Goal: Information Seeking & Learning: Check status

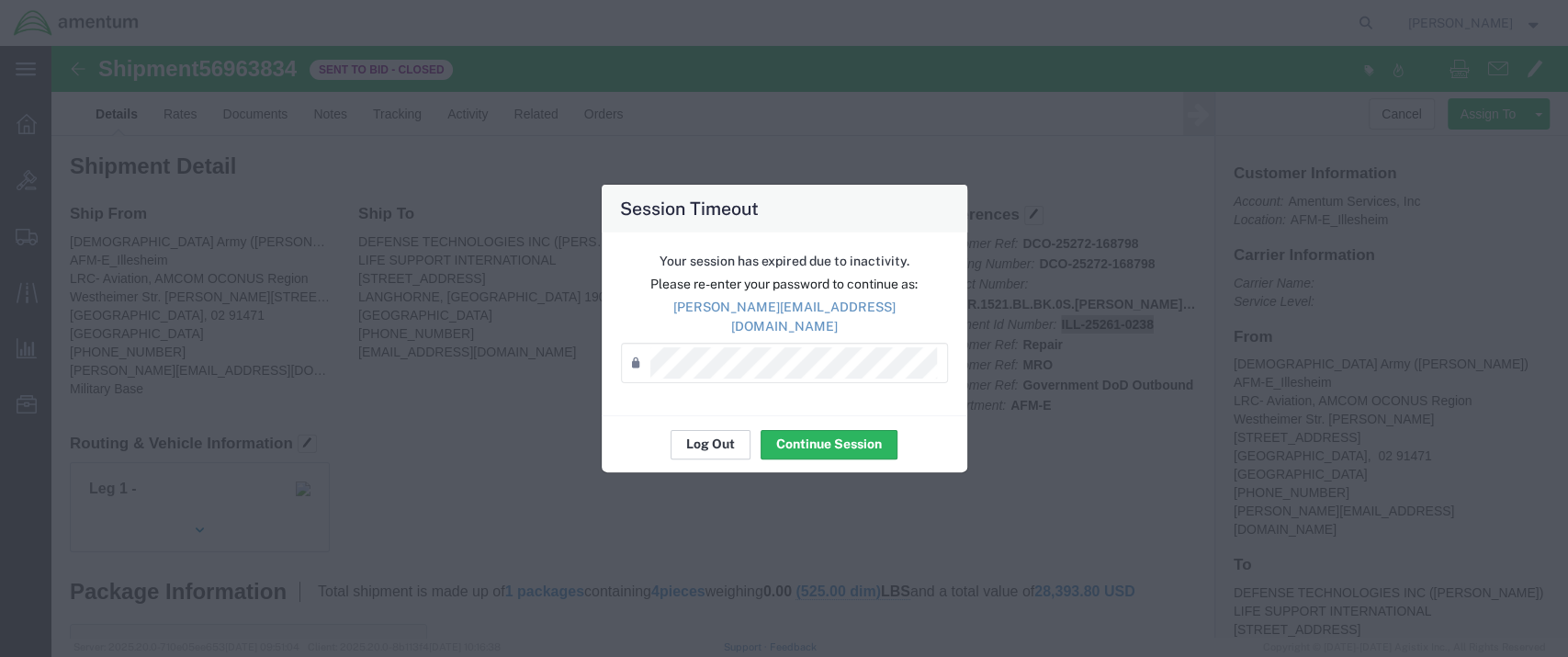
click at [699, 430] on button "Log Out" at bounding box center [711, 445] width 80 height 30
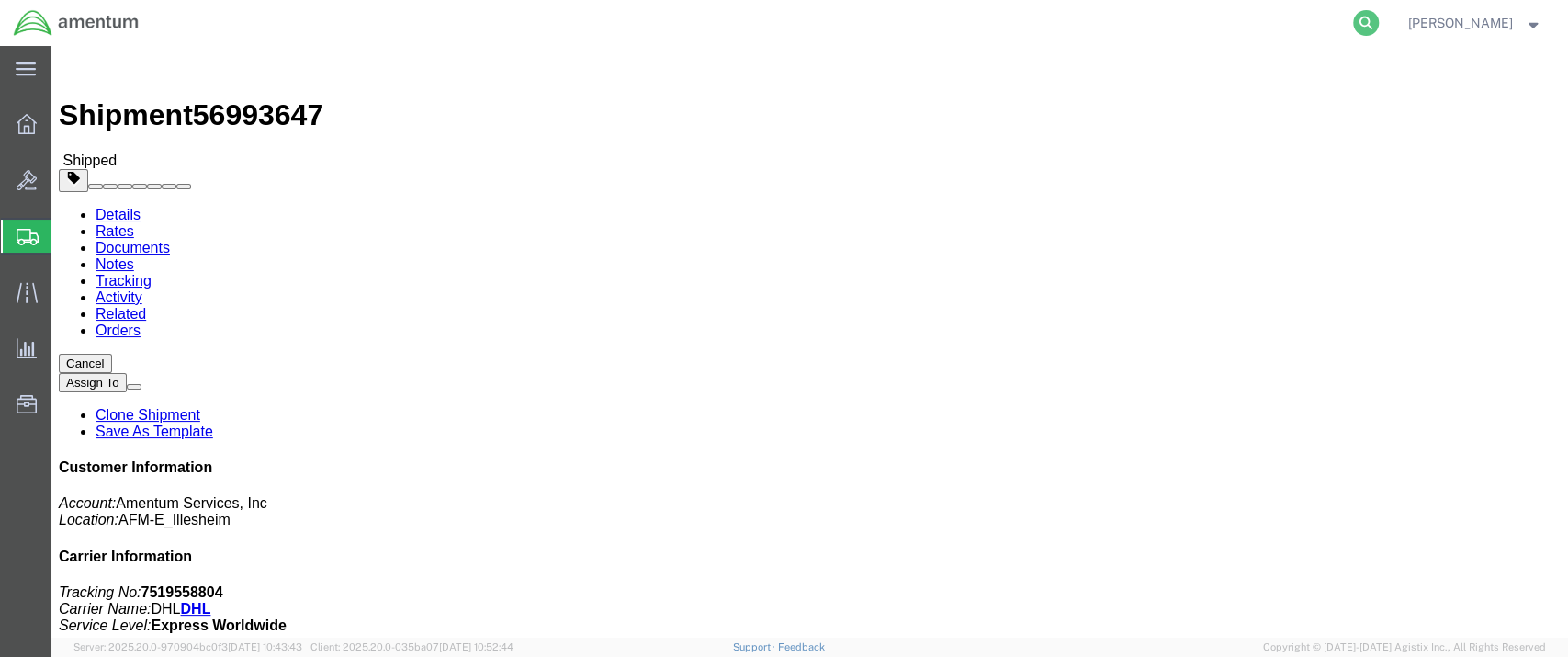
click at [1379, 20] on icon at bounding box center [1366, 23] width 26 height 26
click at [860, 16] on input "search" at bounding box center [1074, 22] width 559 height 44
paste input "S02323197"
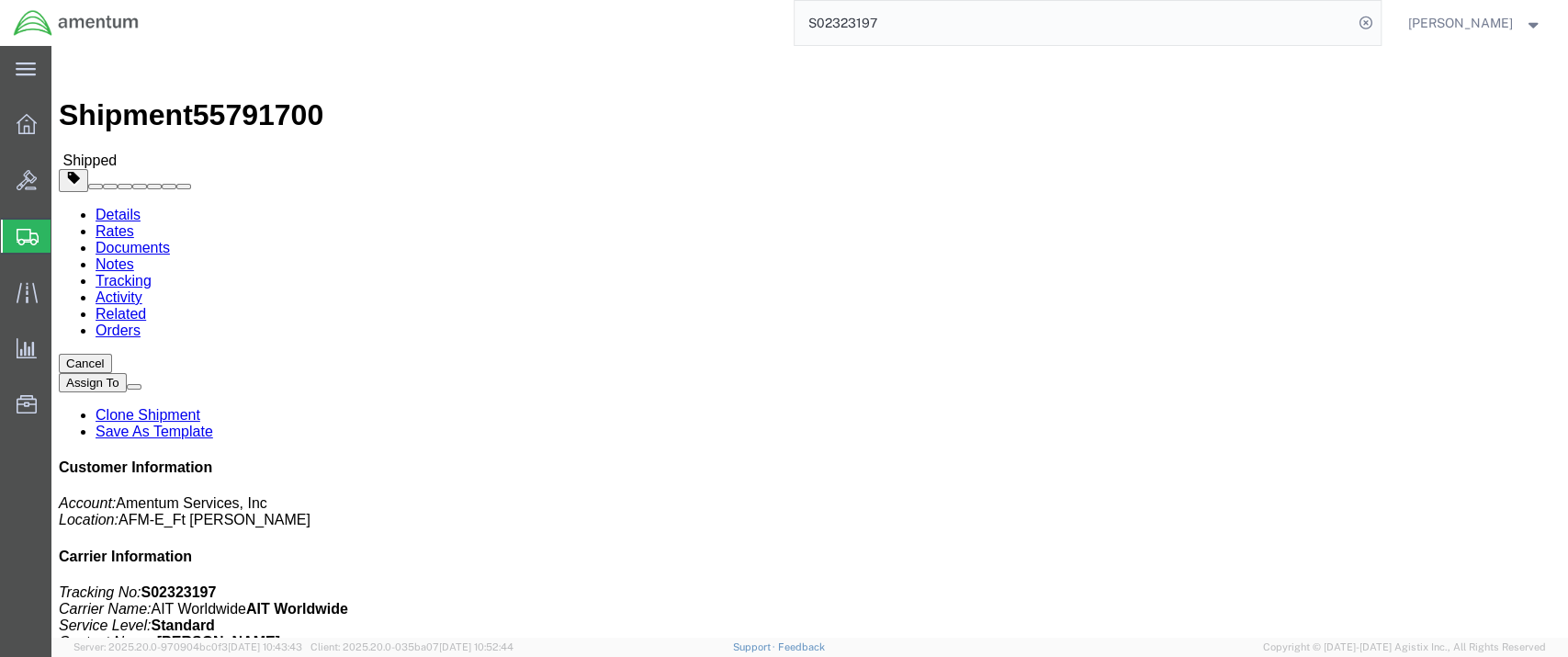
drag, startPoint x: 165, startPoint y: 196, endPoint x: 250, endPoint y: 194, distance: 85.0
click address "Amentum Services, Inc. (Michael Ezekiel) AFM-E_Ft Campbell BLDG 7132, B AVE. Fo…"
copy address "Michael Ezekie"
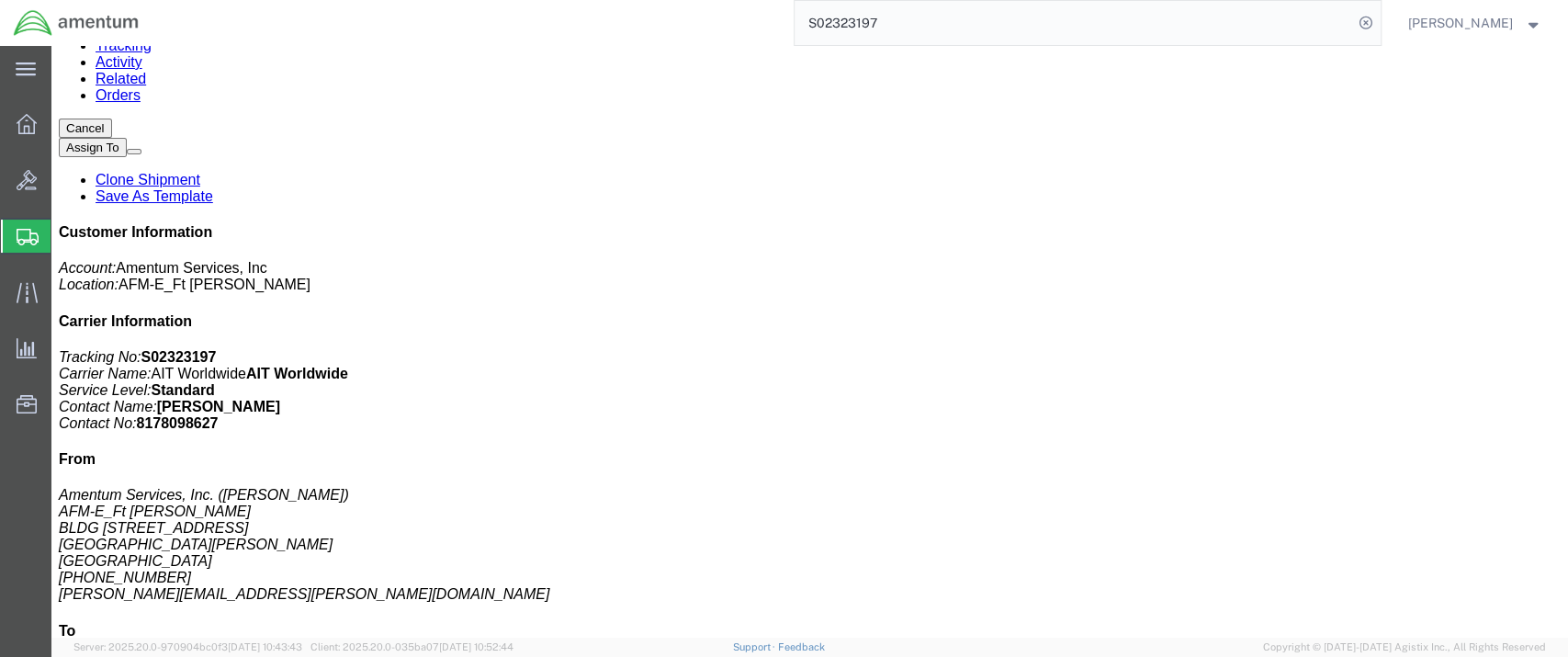
scroll to position [408, 0]
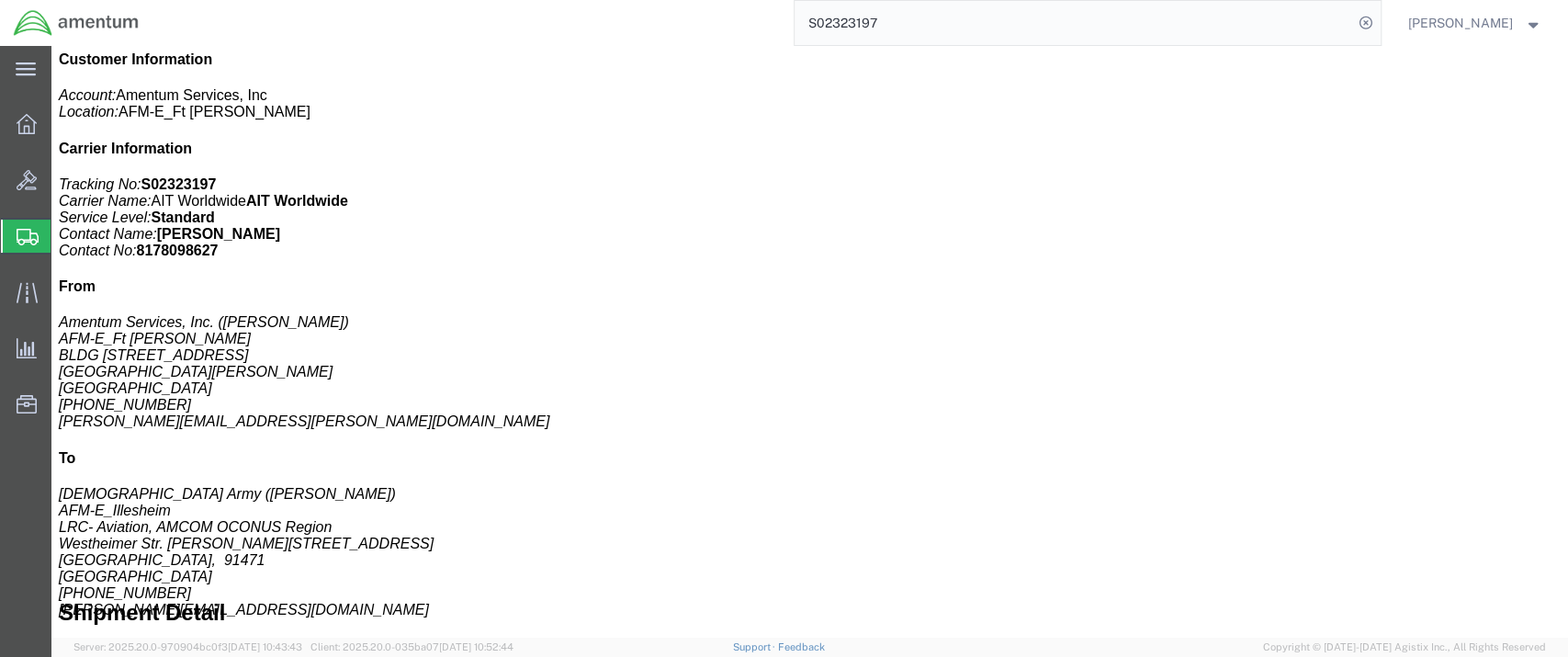
click b "HSE 180-S HT"
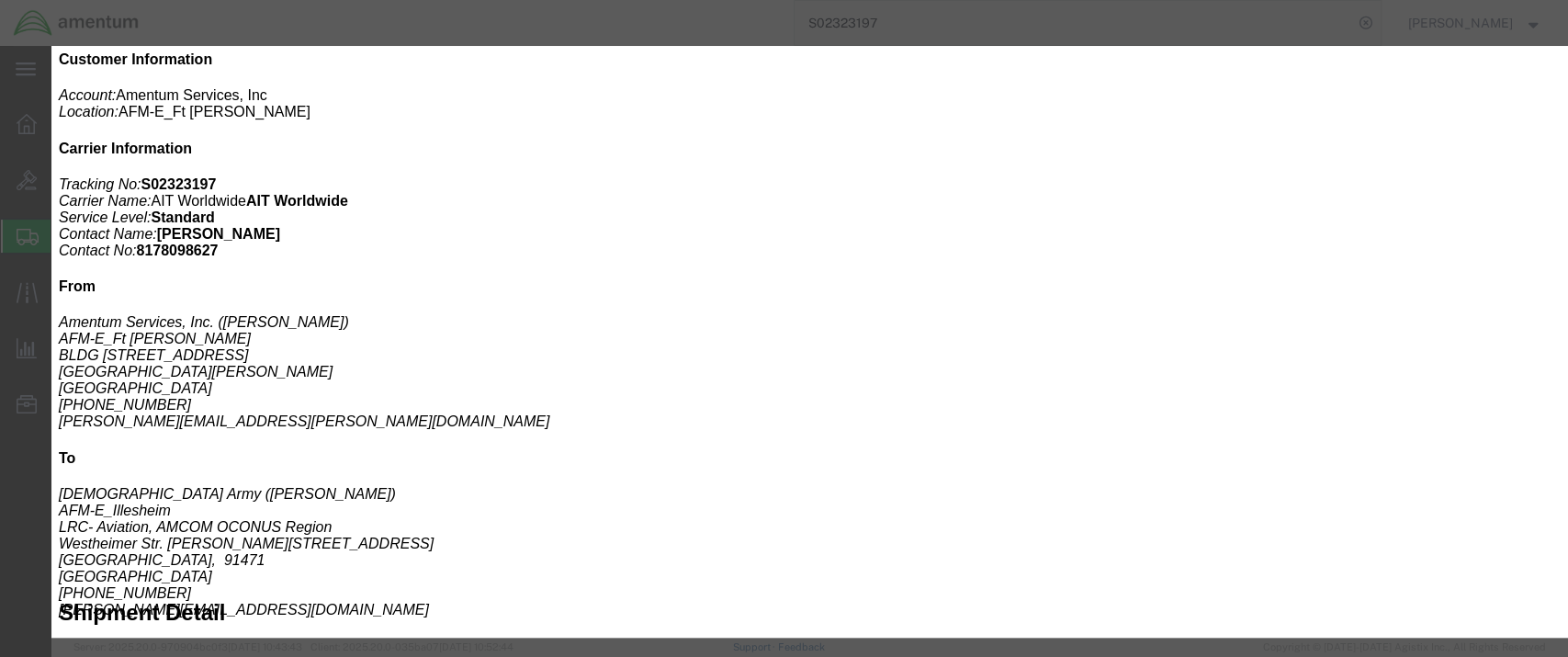
drag, startPoint x: 975, startPoint y: 119, endPoint x: 1045, endPoint y: 118, distance: 70.0
click b "02C0200141"
copy b "02C0200141"
click icon "button"
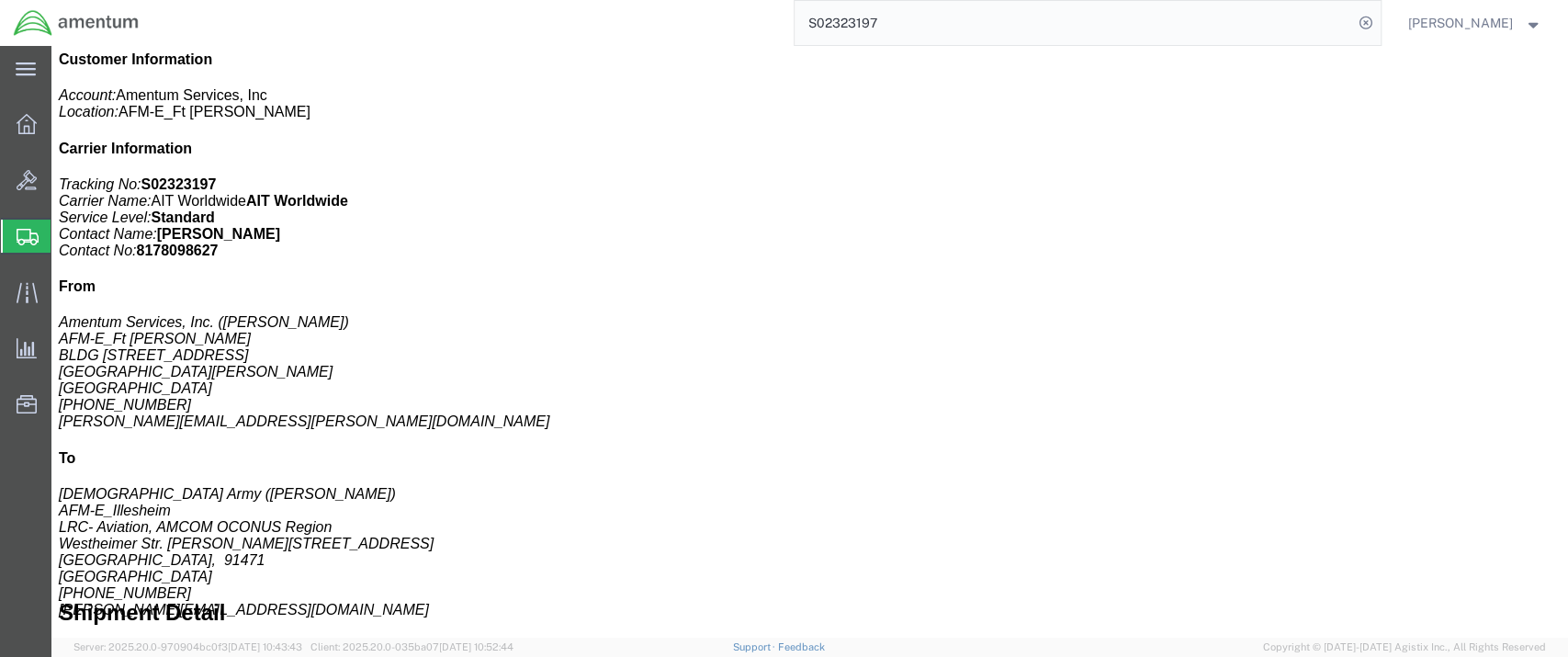
click button "Cancel"
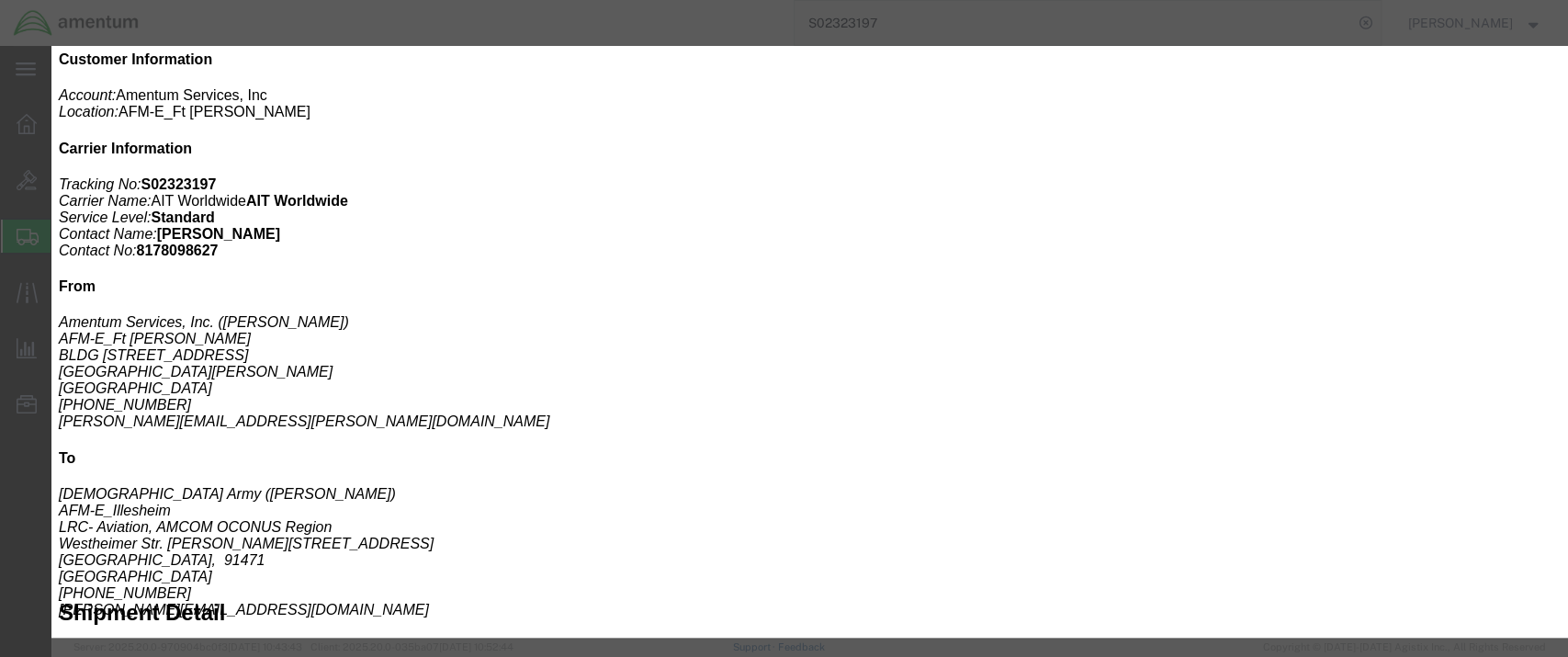
click button "Yes"
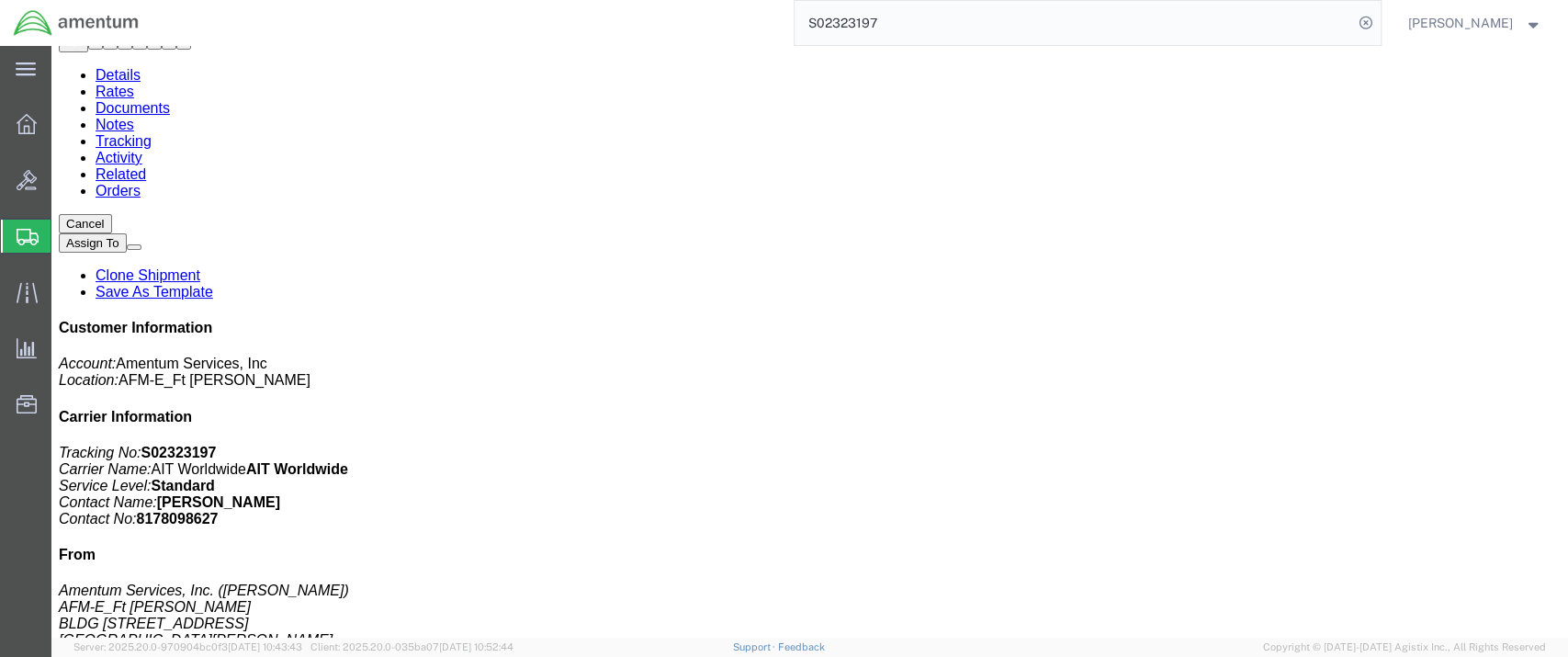
scroll to position [0, 0]
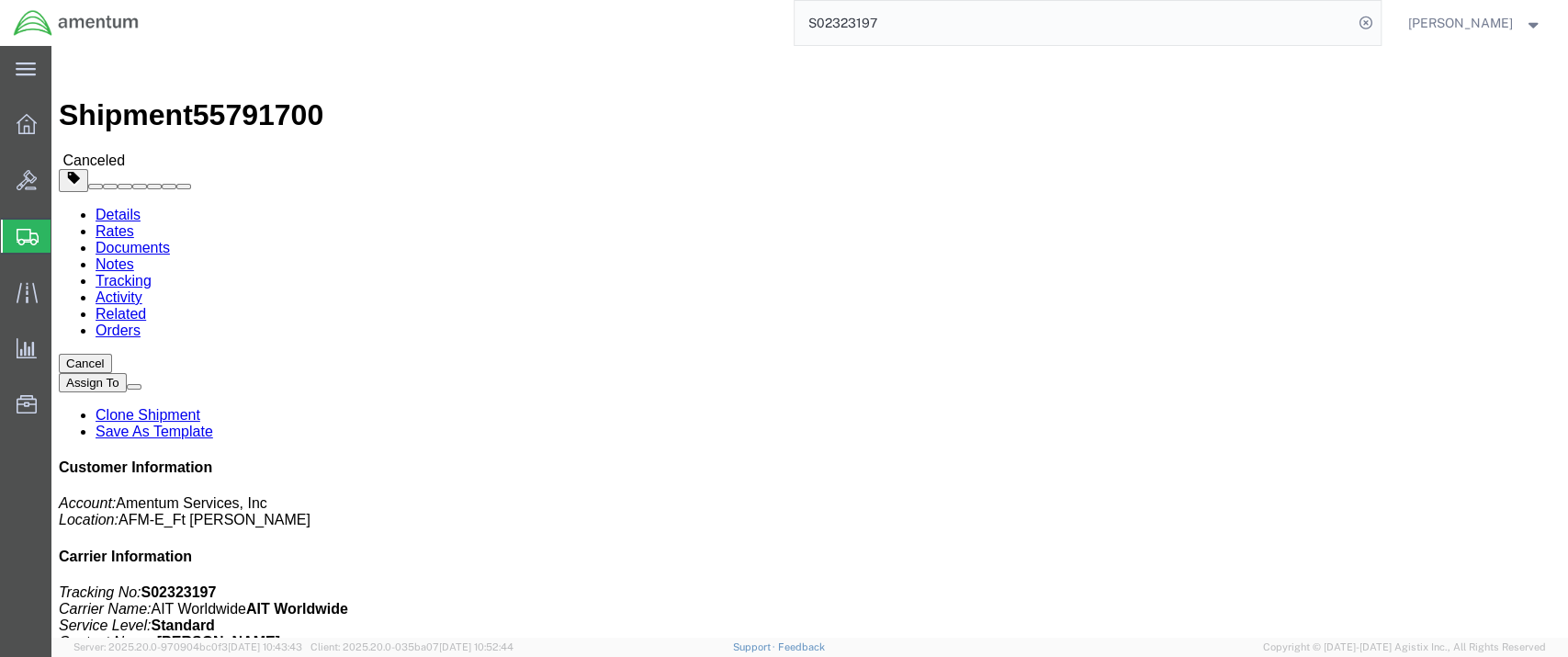
drag, startPoint x: 1099, startPoint y: 280, endPoint x: 1087, endPoint y: 281, distance: 12.0
click b "CAM-25154-0019"
click p "Customer Ref: DCO-25155-163628 Project Number: 4998.R.1521.BK.BJ.0R.GILL.00 Cus…"
click link "Documents"
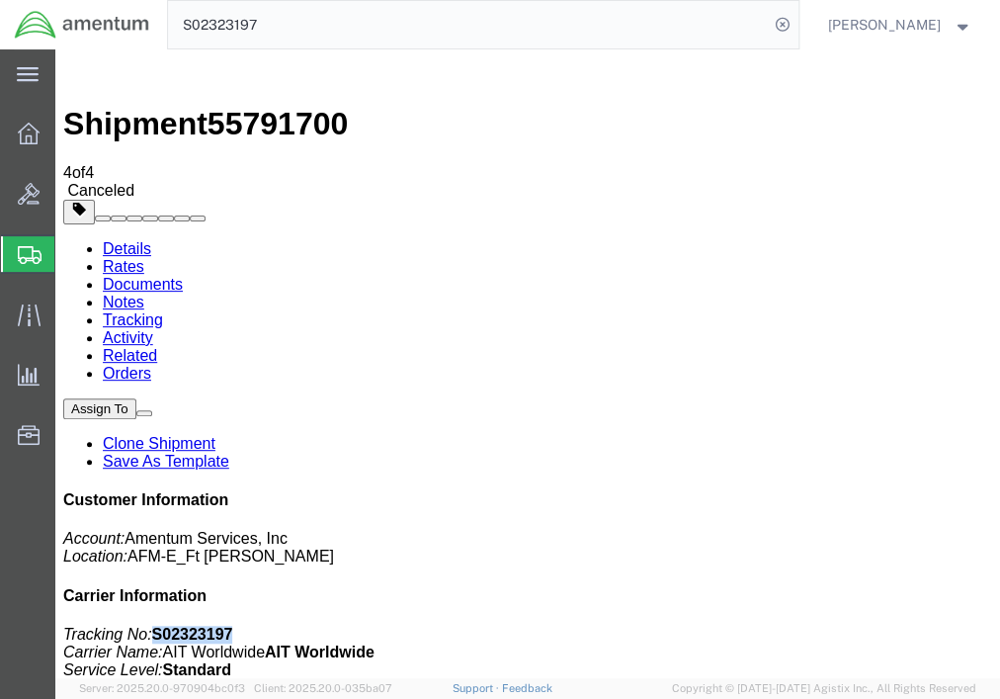
drag, startPoint x: 919, startPoint y: 324, endPoint x: 843, endPoint y: 321, distance: 76.2
click at [843, 626] on p "Tracking No: S02323197 Carrier Name: AIT Worldwide AIT Worldwide Service Level:…" at bounding box center [527, 670] width 929 height 89
copy b "S02323197"
drag, startPoint x: 142, startPoint y: 465, endPoint x: 864, endPoint y: 50, distance: 831.9
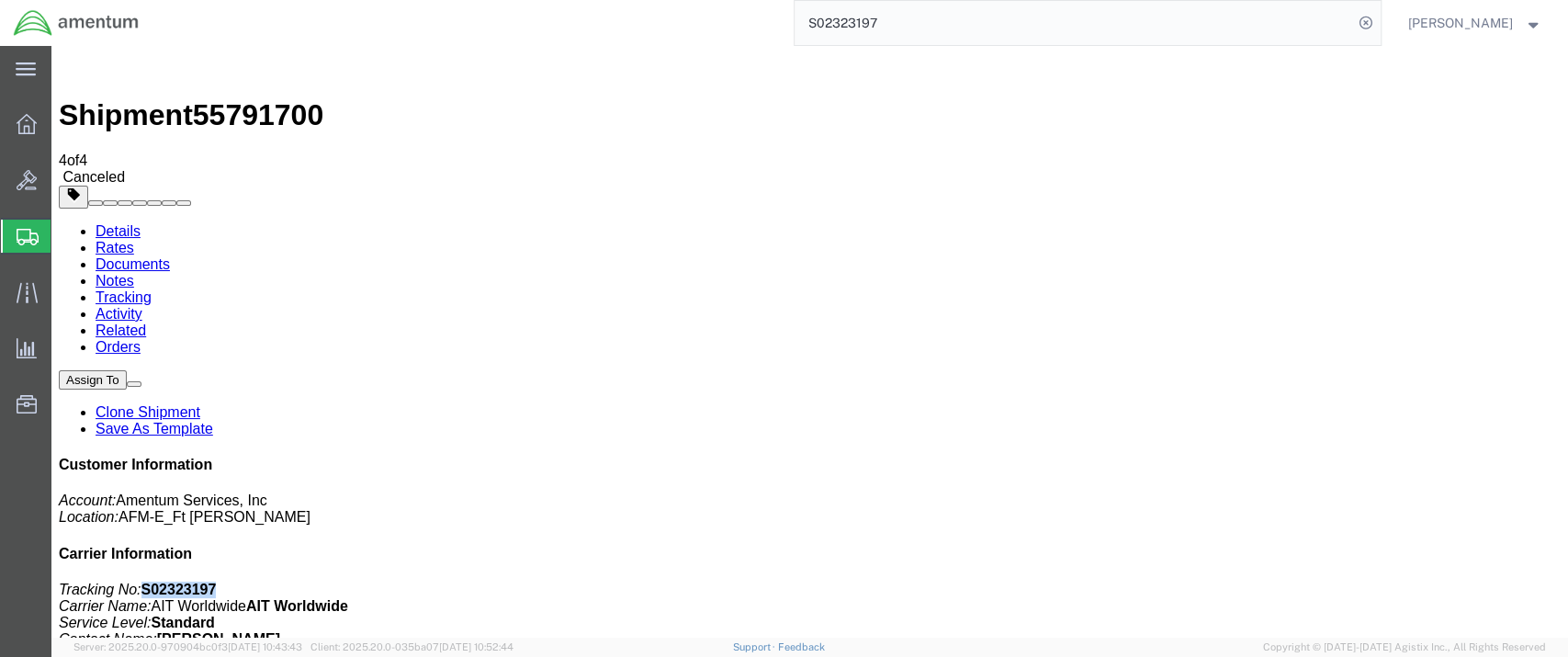
drag, startPoint x: 118, startPoint y: 112, endPoint x: 169, endPoint y: 145, distance: 60.7
click at [118, 223] on link "Details" at bounding box center [118, 230] width 45 height 16
drag, startPoint x: 1002, startPoint y: 279, endPoint x: 1101, endPoint y: 283, distance: 99.1
click b "CAM-25154-0019"
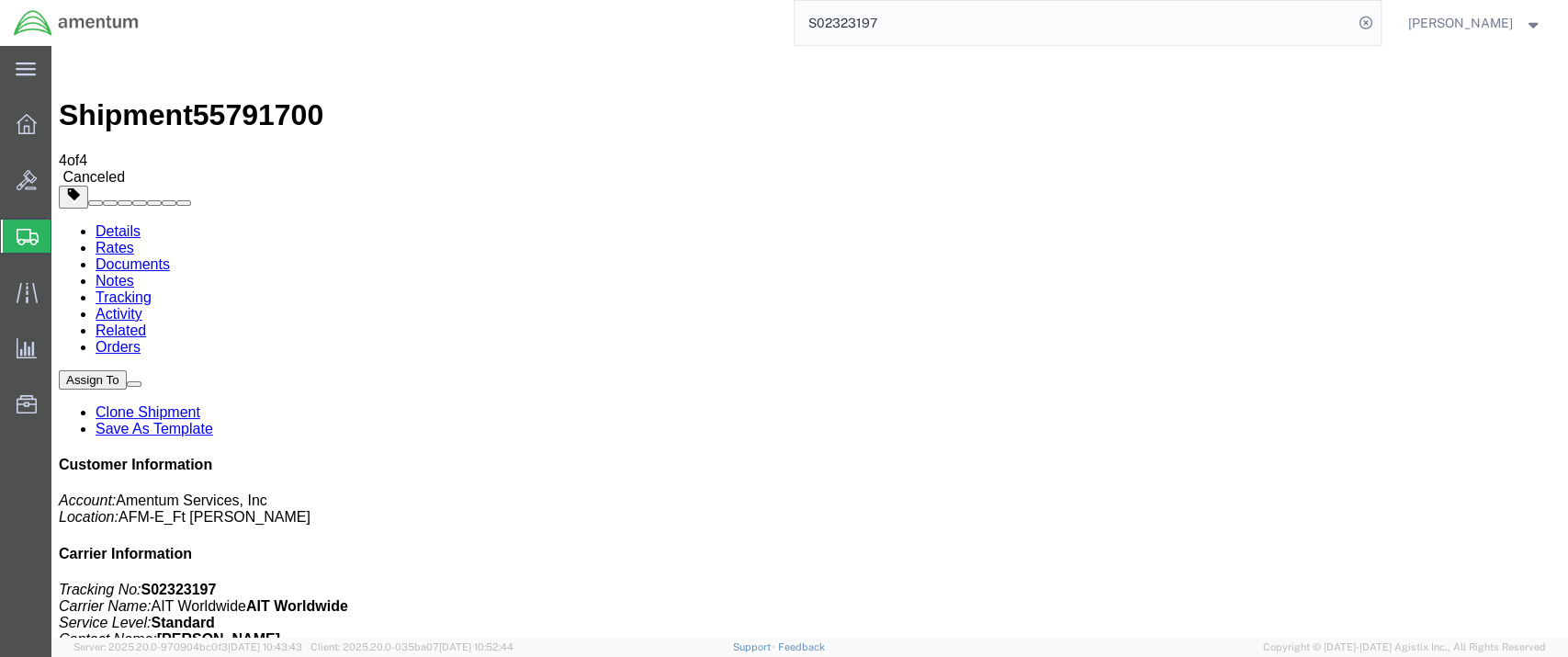
copy b "CAM-25154-0019"
drag, startPoint x: 1319, startPoint y: 234, endPoint x: 1247, endPoint y: 236, distance: 72.0
click p "Tracking No: S02323197 Carrier Name: AIT Worldwide AIT Worldwide Service Level:…"
copy b "S02323197"
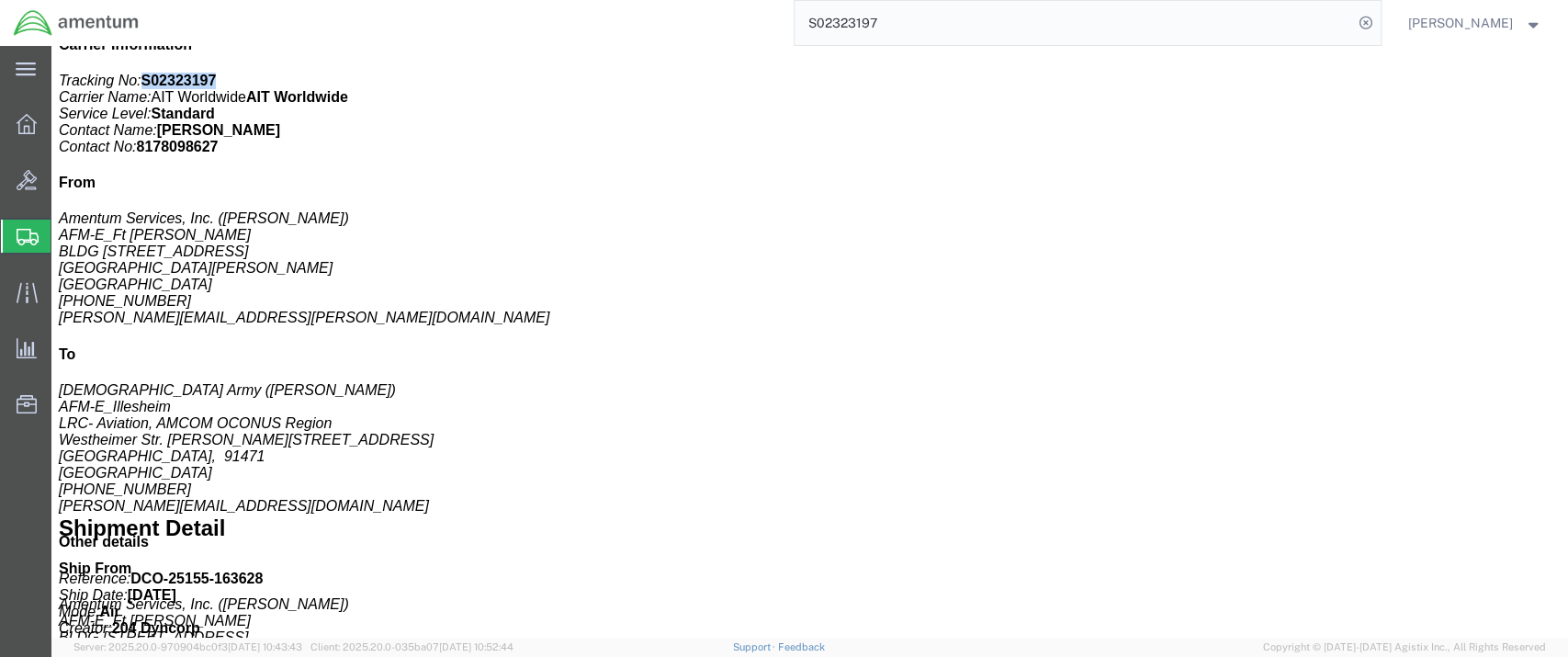
scroll to position [510, 0]
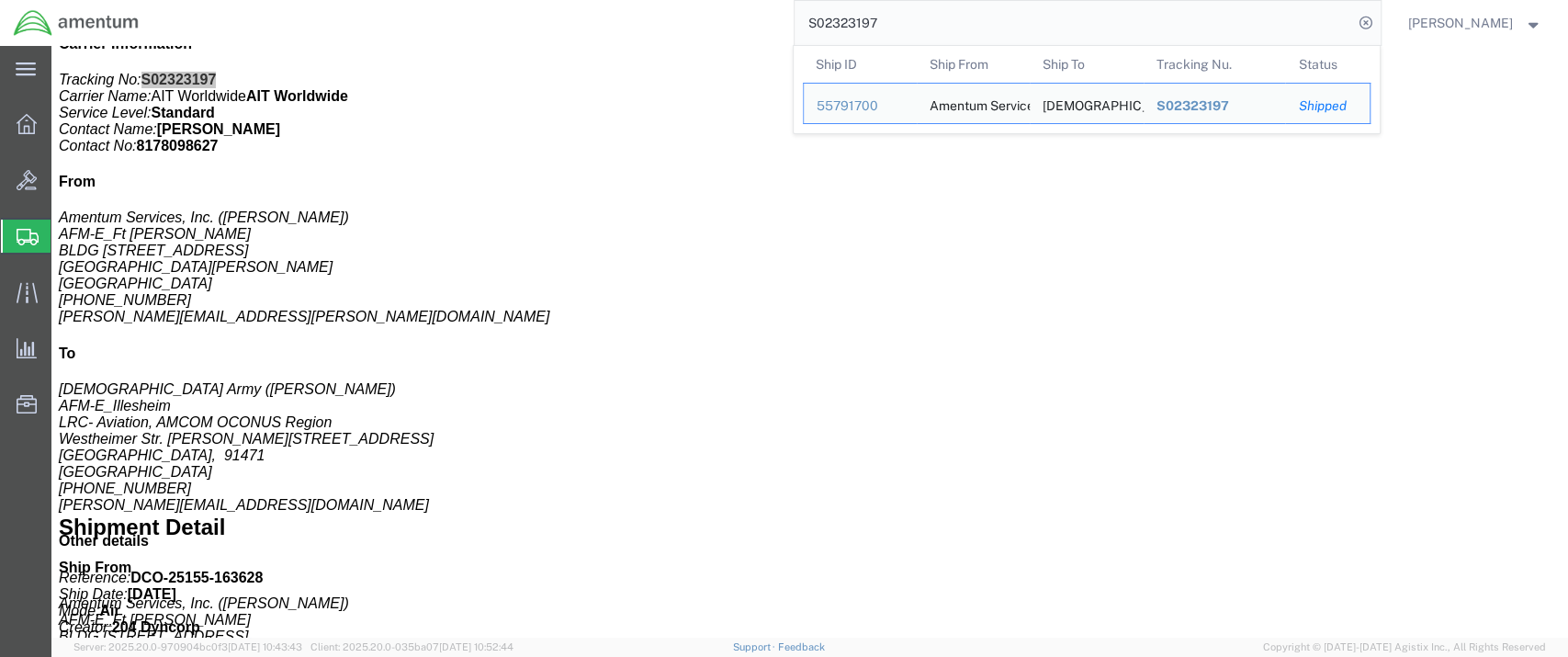
click at [913, 24] on input "S02323197" at bounding box center [1074, 22] width 559 height 44
drag, startPoint x: 914, startPoint y: 26, endPoint x: 824, endPoint y: 20, distance: 90.2
click at [824, 20] on input "S02323197" at bounding box center [1074, 22] width 559 height 44
paste input "5583076531"
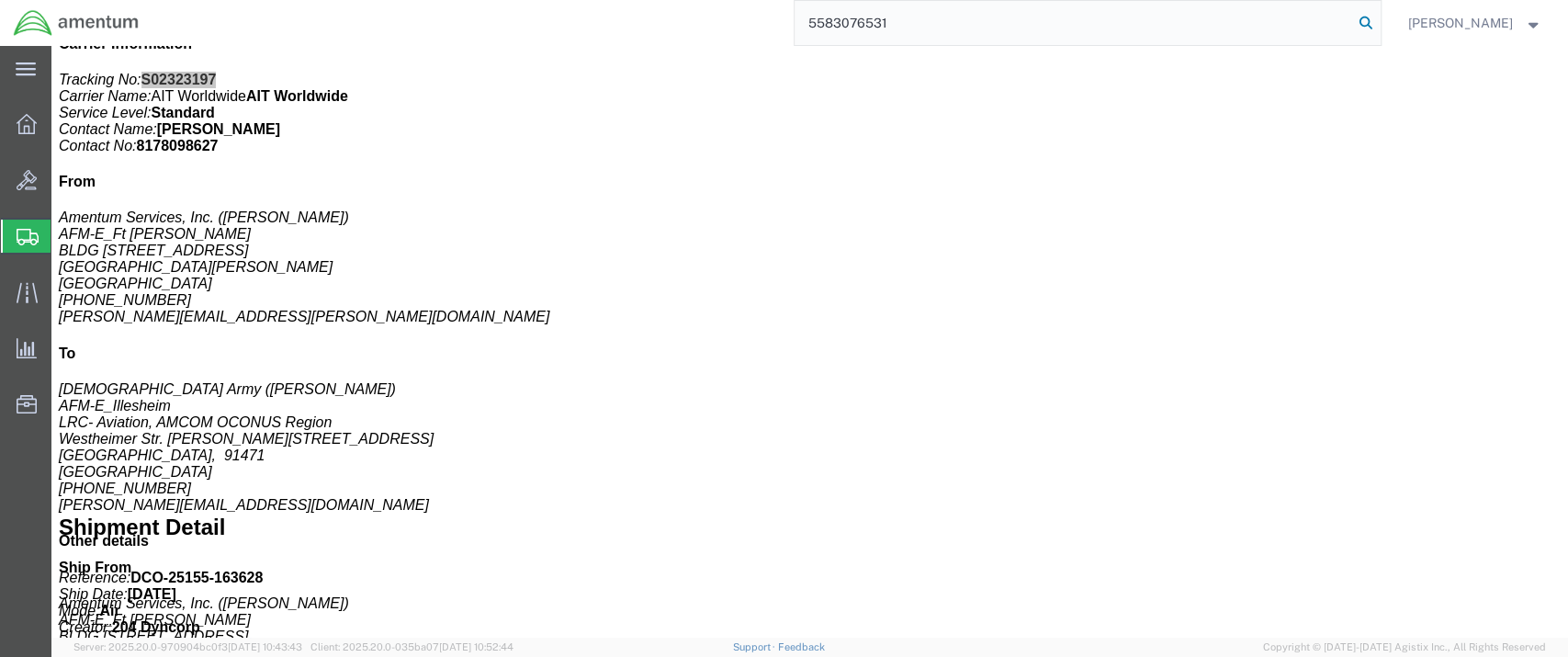
type input "5583076531"
click at [1379, 23] on icon at bounding box center [1366, 23] width 26 height 26
